Goal: Communication & Community: Ask a question

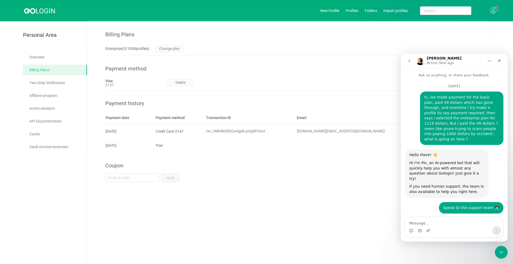
scroll to position [2339, 0]
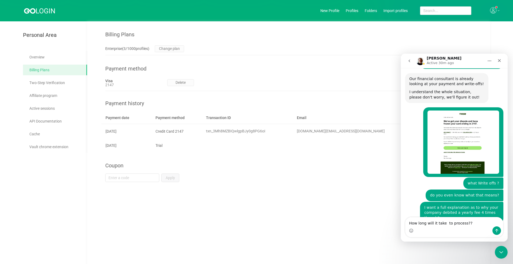
type textarea "How long will it take to process??]"
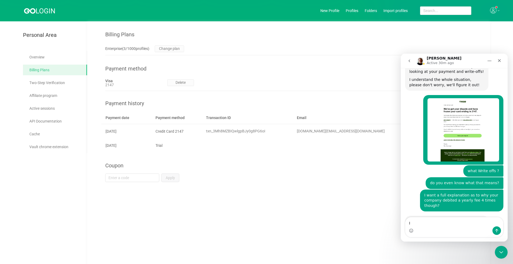
type textarea "I"
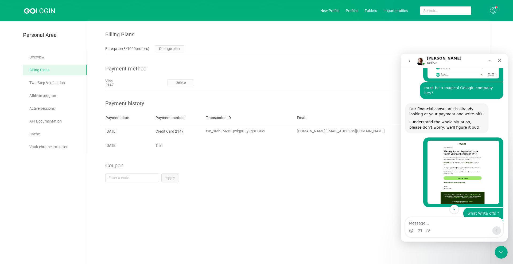
scroll to position [2324, 0]
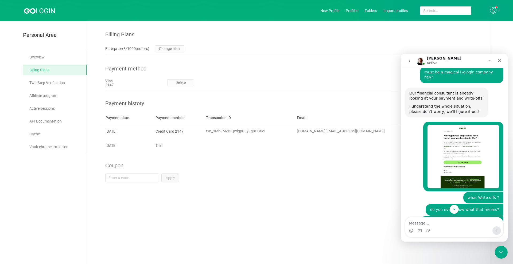
drag, startPoint x: 417, startPoint y: 112, endPoint x: 797, endPoint y: 136, distance: 381.2
click html "[PERSON_NAME] Active Ask us anything, or share your feedback. [DATE] hi, ive ma…"
drag, startPoint x: 419, startPoint y: 120, endPoint x: 410, endPoint y: 110, distance: 14.0
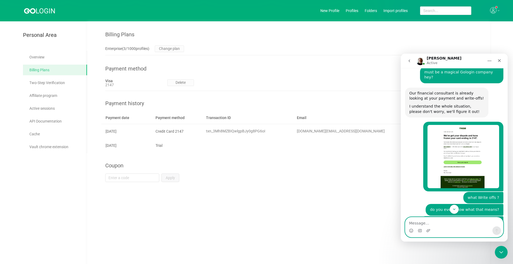
click at [443, 225] on textarea "Message…" at bounding box center [455, 222] width 98 height 9
type textarea "D"
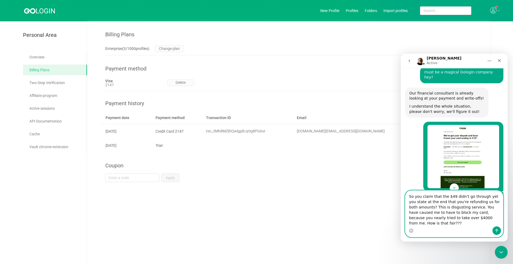
type textarea "So you claim that the $49 didn't go through yet you state at the end that you'r…"
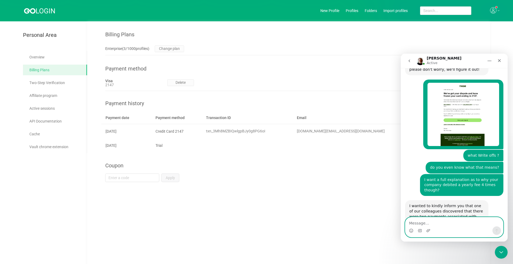
scroll to position [2395, 0]
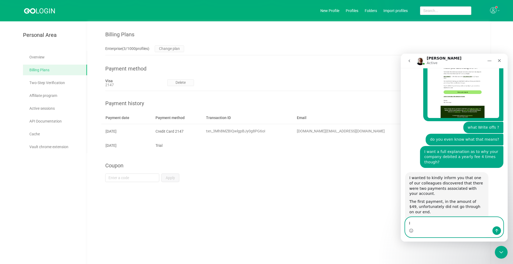
type textarea "I"
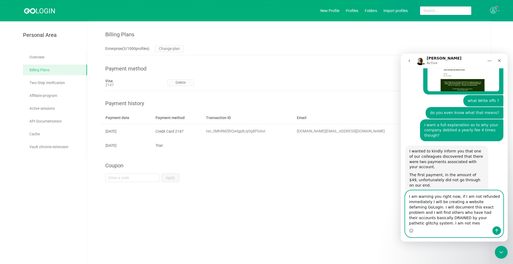
scroll to position [2416, 0]
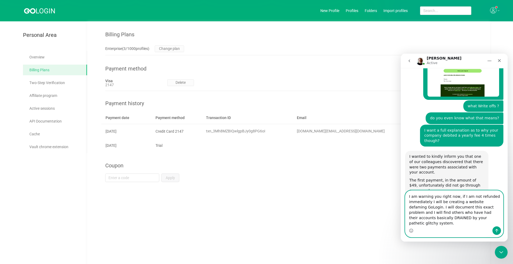
type textarea "I am warning you right now, if I am not refunded immediately I will be creating…"
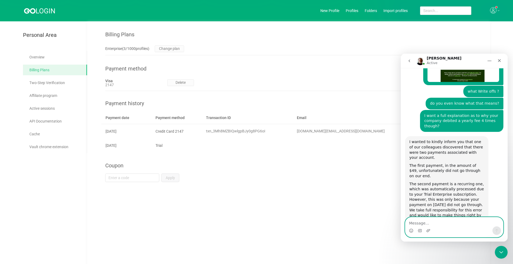
scroll to position [2433, 0]
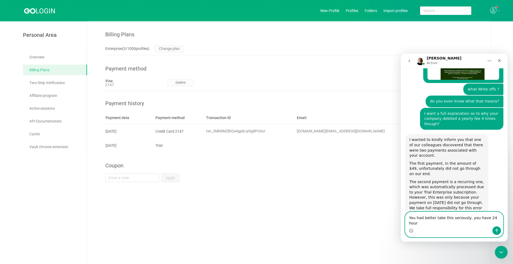
type textarea "You had better take this seriously, you have 24 hours"
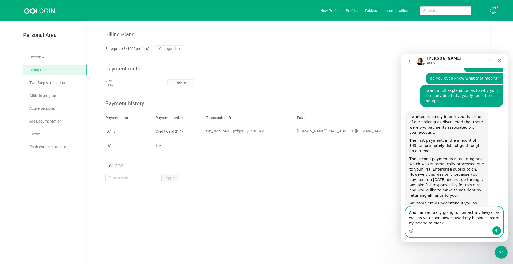
scroll to position [2461, 0]
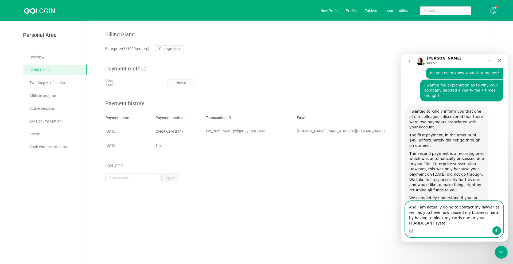
type textarea "And I am actually going to contact my lawyer as well as you have now caused my …"
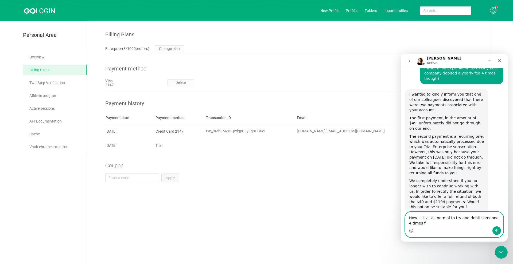
scroll to position [2484, 0]
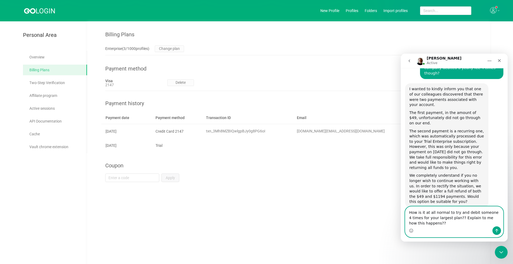
type textarea "How is it at all normal to try and debit someone 4 times for your largest plan?…"
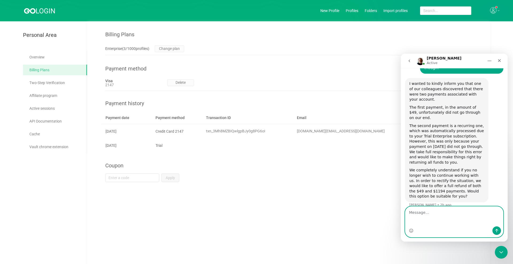
type textarea "\"
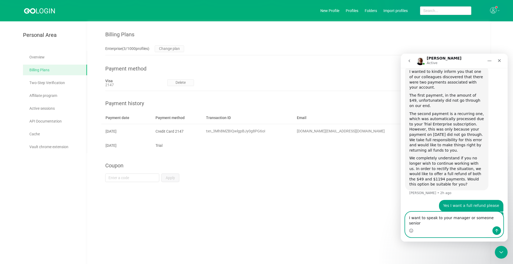
type textarea "I want to speak to your manager or someone senior"
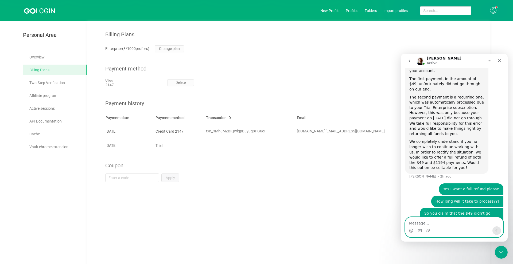
scroll to position [2518, 0]
type textarea "RIGHT NOW"
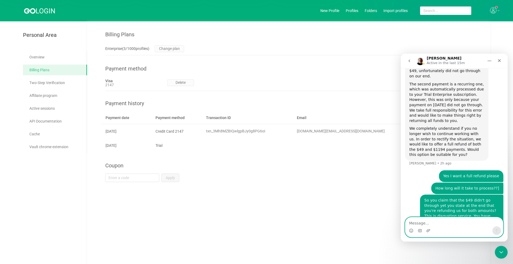
click at [447, 225] on textarea "Message…" at bounding box center [455, 222] width 98 height 9
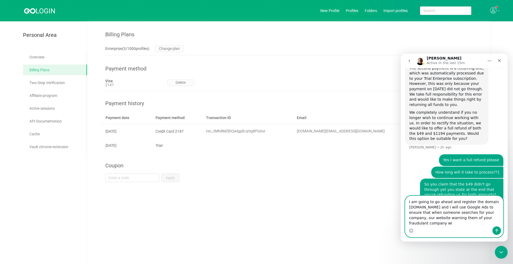
scroll to position [2552, 0]
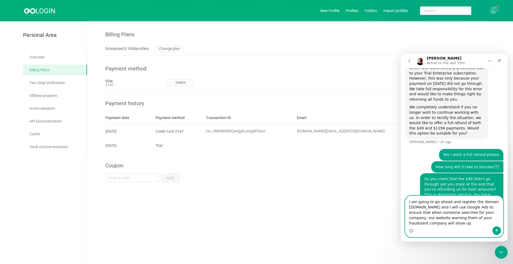
type textarea "I am going to go ahead and register the domain [DOMAIN_NAME] and I will use Goo…"
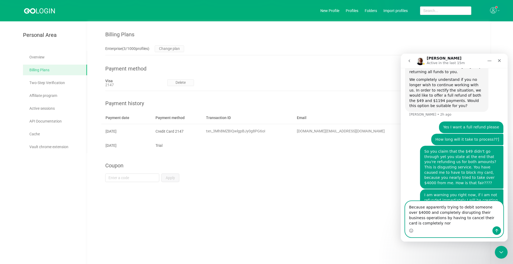
scroll to position [2585, 0]
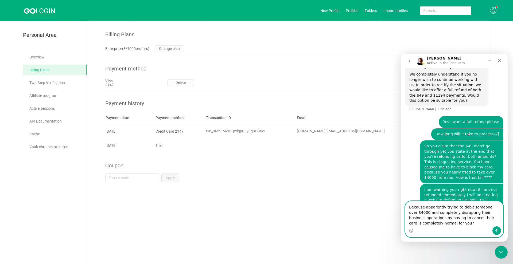
type textarea "Because apparently trying to debit someone over $4000 and completely disrupting…"
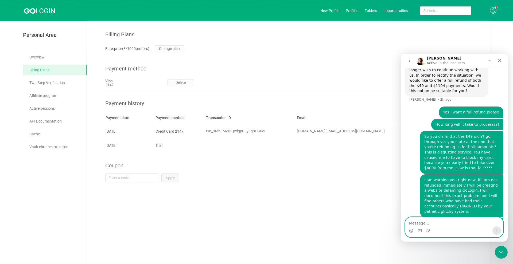
scroll to position [2597, 0]
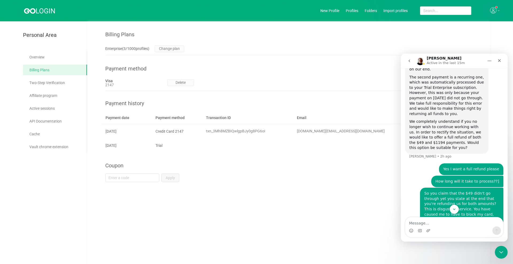
scroll to position [2645, 0]
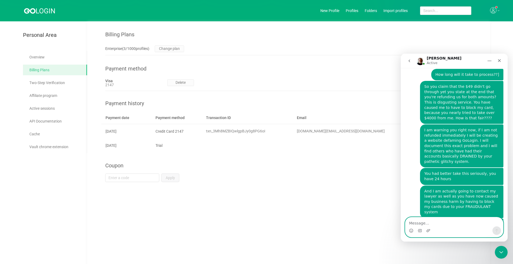
click at [433, 226] on textarea "Message…" at bounding box center [455, 222] width 98 height 9
